Goal: Information Seeking & Learning: Learn about a topic

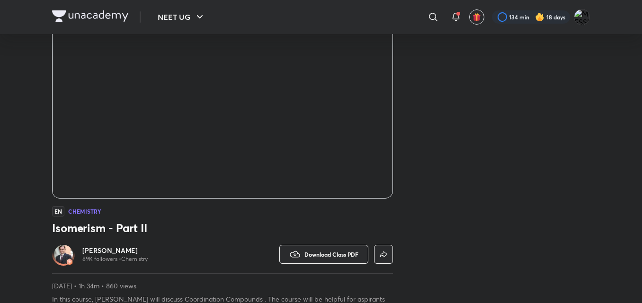
scroll to position [95, 0]
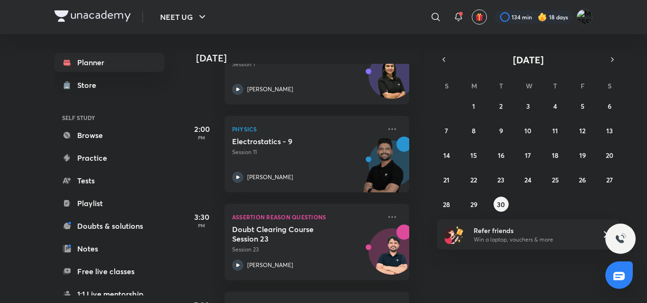
scroll to position [355, 8]
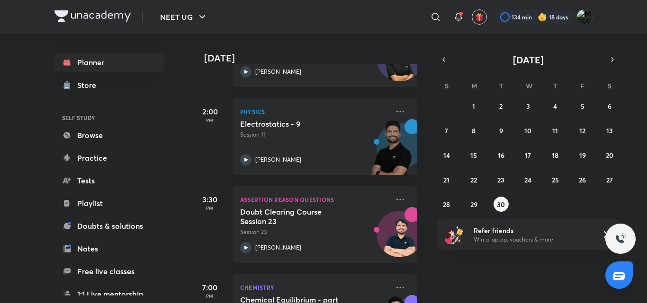
scroll to position [435, 0]
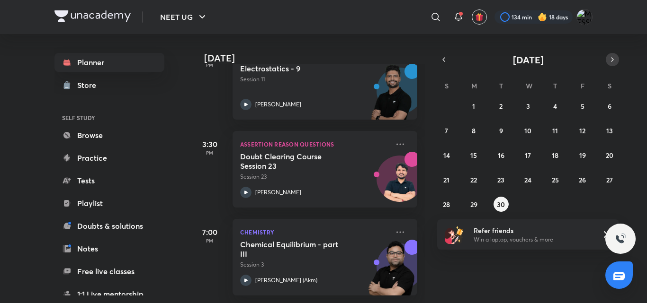
click at [612, 53] on button "button" at bounding box center [611, 59] width 13 height 13
click at [532, 109] on button "1" at bounding box center [527, 105] width 15 height 15
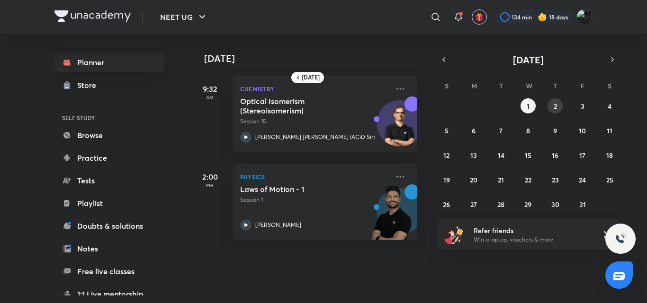
click at [557, 112] on button "2" at bounding box center [554, 105] width 15 height 15
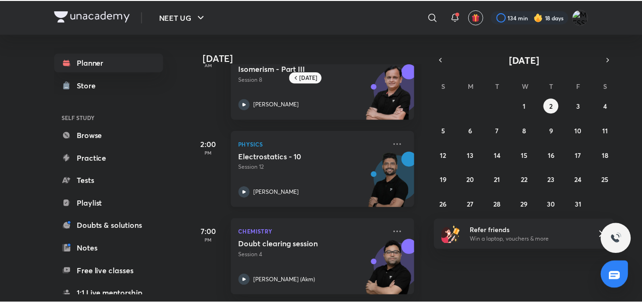
scroll to position [0, 0]
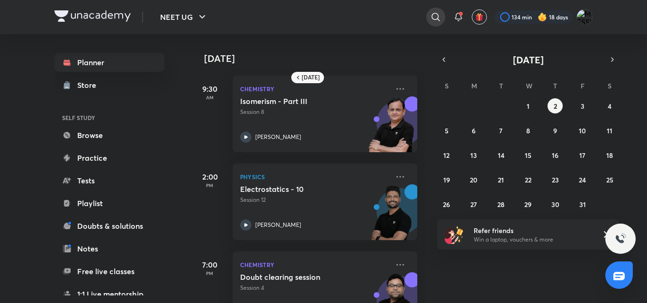
click at [438, 14] on icon at bounding box center [435, 16] width 11 height 11
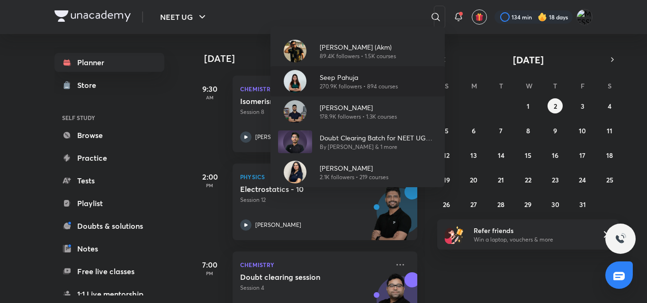
click at [379, 73] on p "Seep Pahuja" at bounding box center [359, 77] width 78 height 10
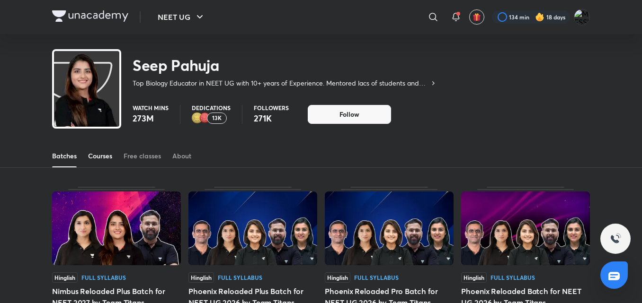
click at [106, 159] on div "Courses" at bounding box center [100, 155] width 24 height 9
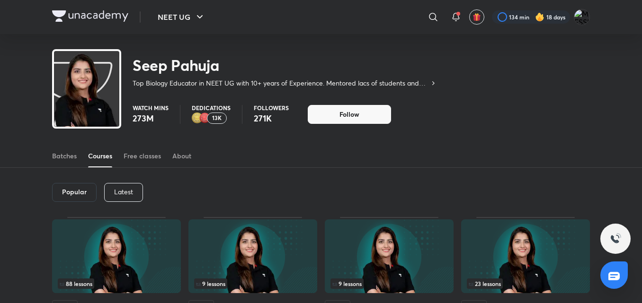
click at [118, 192] on p "Latest" at bounding box center [123, 192] width 19 height 8
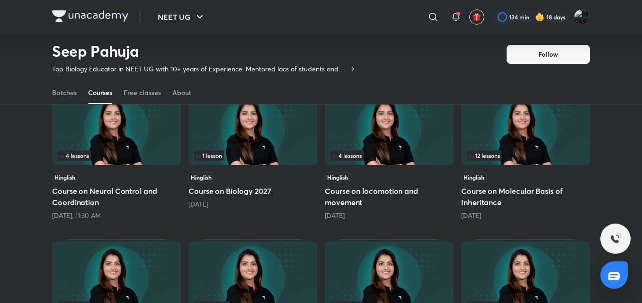
scroll to position [100, 0]
click at [118, 192] on h5 "Course on Neural Control and Coordination" at bounding box center [116, 196] width 129 height 23
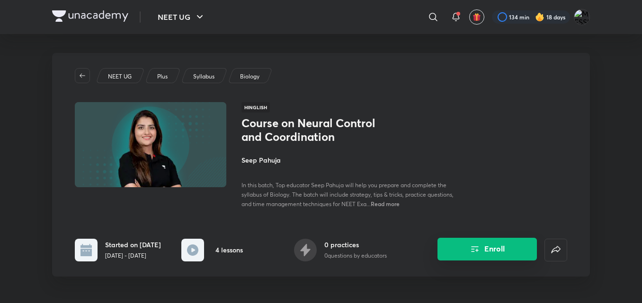
click at [459, 249] on button "Enroll" at bounding box center [486, 249] width 99 height 23
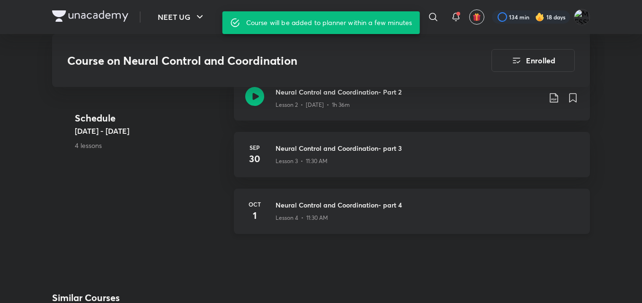
scroll to position [576, 0]
click at [319, 155] on div "Lesson 3 • 11:30 AM" at bounding box center [427, 159] width 303 height 12
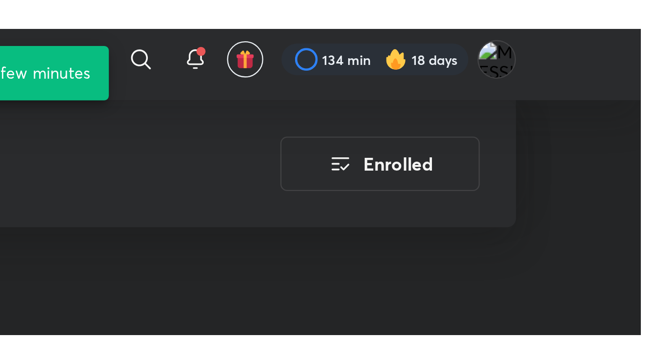
scroll to position [737, 0]
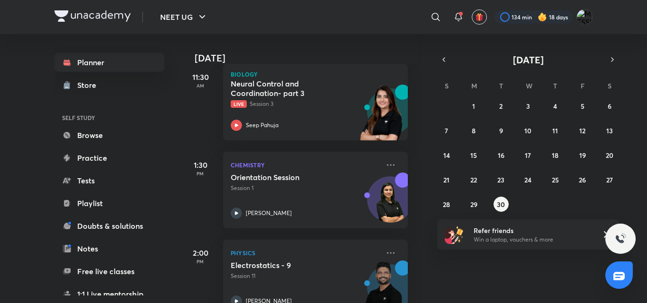
scroll to position [310, 9]
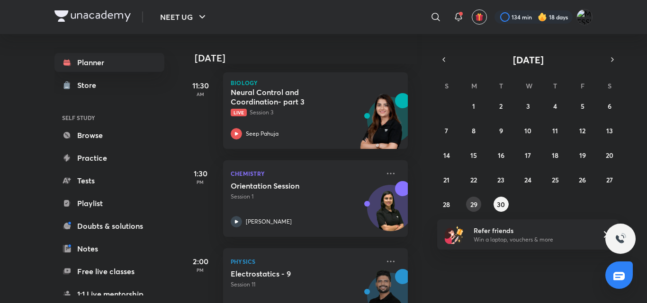
click at [469, 208] on button "29" at bounding box center [473, 204] width 15 height 15
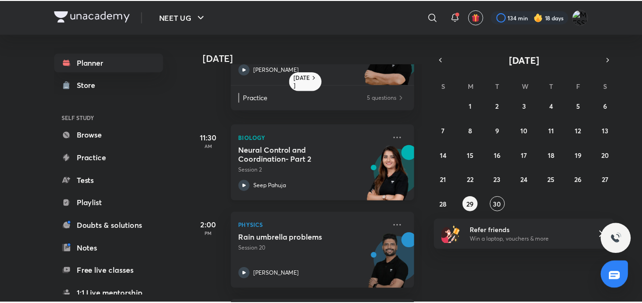
scroll to position [363, 0]
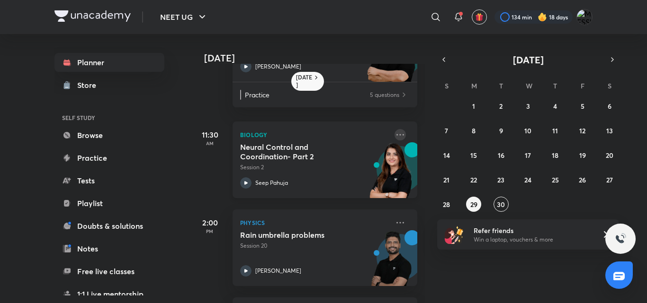
click at [394, 138] on icon at bounding box center [399, 134] width 11 height 11
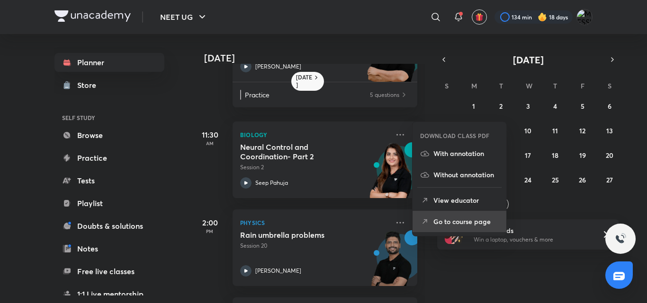
click at [440, 220] on p "Go to course page" at bounding box center [465, 222] width 65 height 10
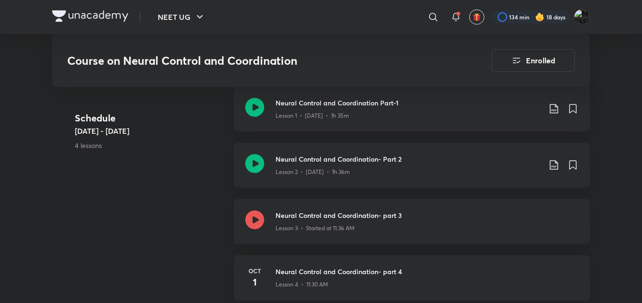
scroll to position [507, 0]
click at [552, 103] on div "Neural Control and Coordination Part-1 Lesson 1 • Sep 27 • 1h 35m" at bounding box center [427, 109] width 303 height 22
click at [551, 108] on icon at bounding box center [553, 109] width 11 height 11
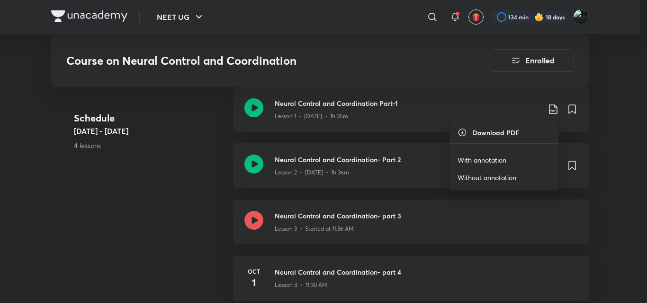
click at [507, 160] on li "With annotation" at bounding box center [504, 160] width 108 height 18
click at [493, 160] on p "With annotation" at bounding box center [481, 160] width 49 height 10
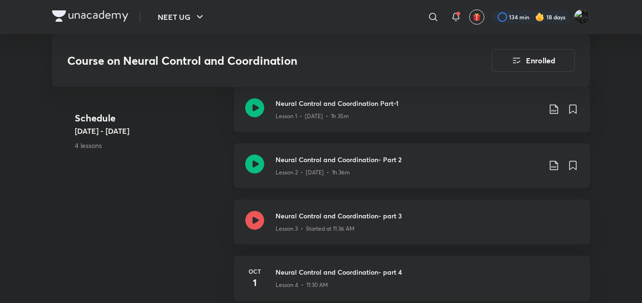
click at [553, 165] on icon at bounding box center [553, 165] width 11 height 11
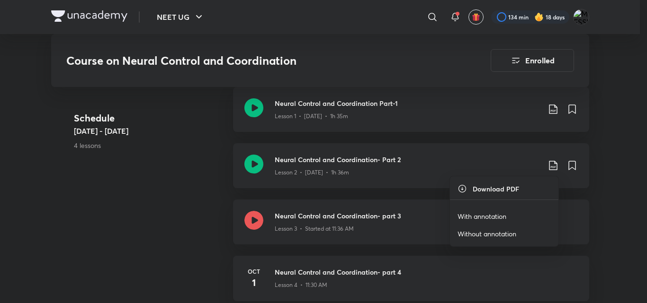
click at [489, 213] on p "With annotation" at bounding box center [481, 217] width 49 height 10
